Goal: Find specific page/section: Find specific page/section

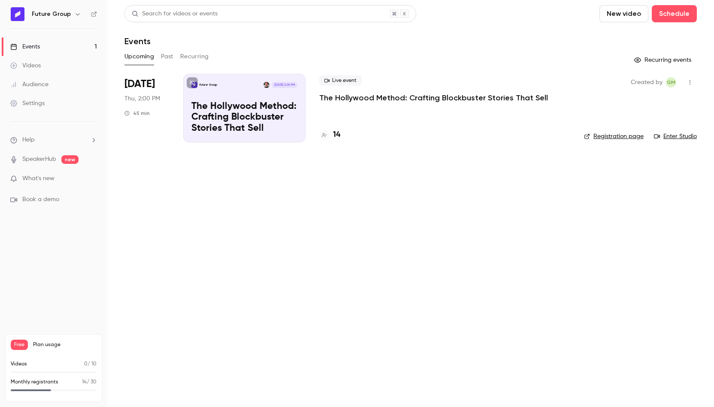
click at [167, 57] on button "Past" at bounding box center [167, 57] width 12 height 14
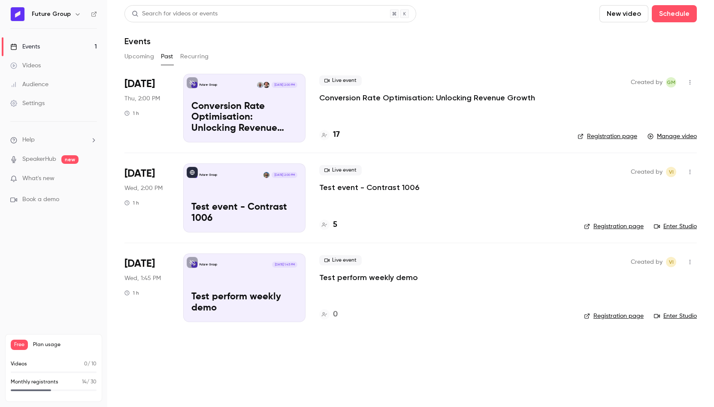
click at [194, 56] on button "Recurring" at bounding box center [194, 57] width 29 height 14
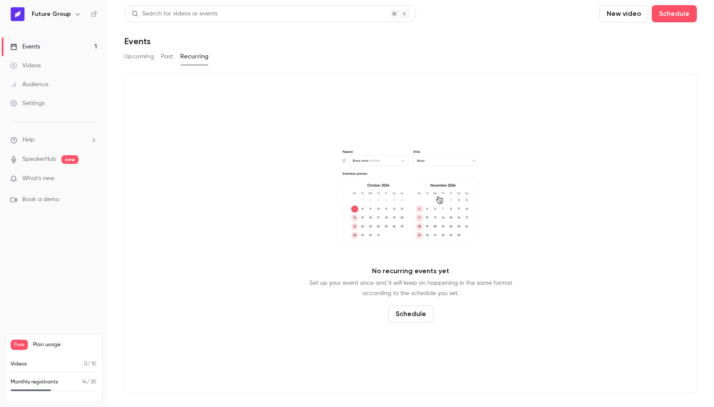
click at [150, 60] on button "Upcoming" at bounding box center [139, 57] width 30 height 14
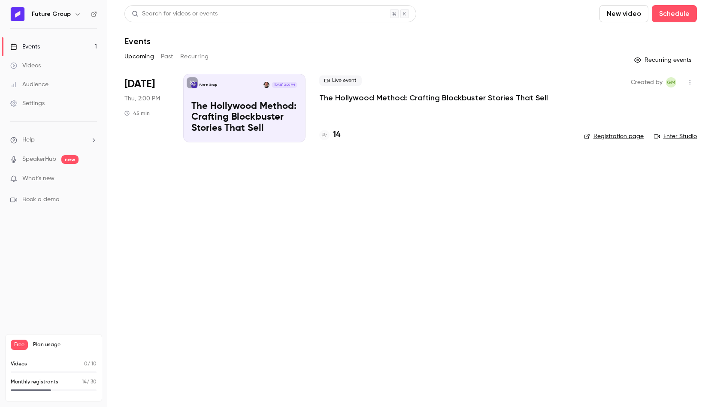
click at [555, 332] on main "Search for videos or events New video Schedule Events Upcoming Past Recurring R…" at bounding box center [410, 203] width 607 height 407
click at [285, 157] on main "Search for videos or events New video Schedule Events Upcoming Past Recurring R…" at bounding box center [410, 203] width 607 height 407
click at [357, 98] on p "The Hollywood Method: Crafting Blockbuster Stories That Sell" at bounding box center [433, 98] width 229 height 10
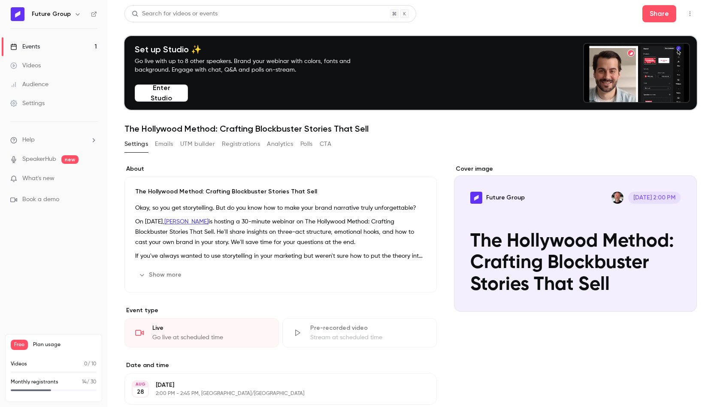
click at [166, 144] on button "Emails" at bounding box center [164, 144] width 18 height 14
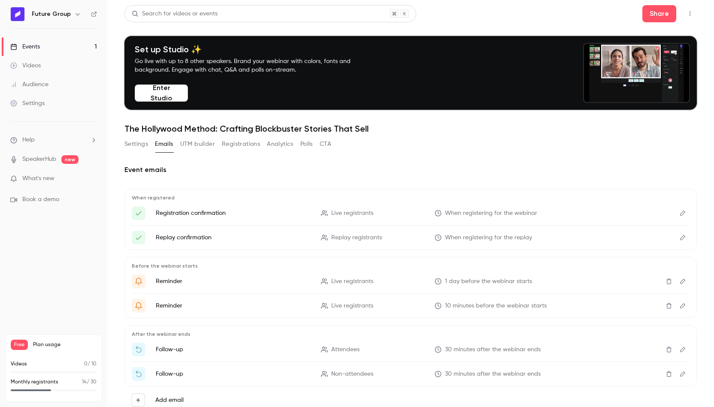
scroll to position [28, 0]
